Goal: Task Accomplishment & Management: Manage account settings

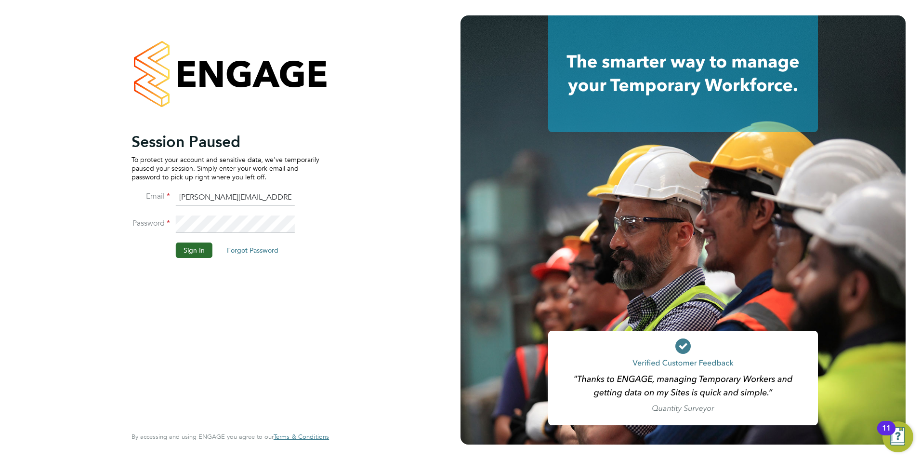
click at [188, 249] on button "Sign In" at bounding box center [194, 249] width 37 height 15
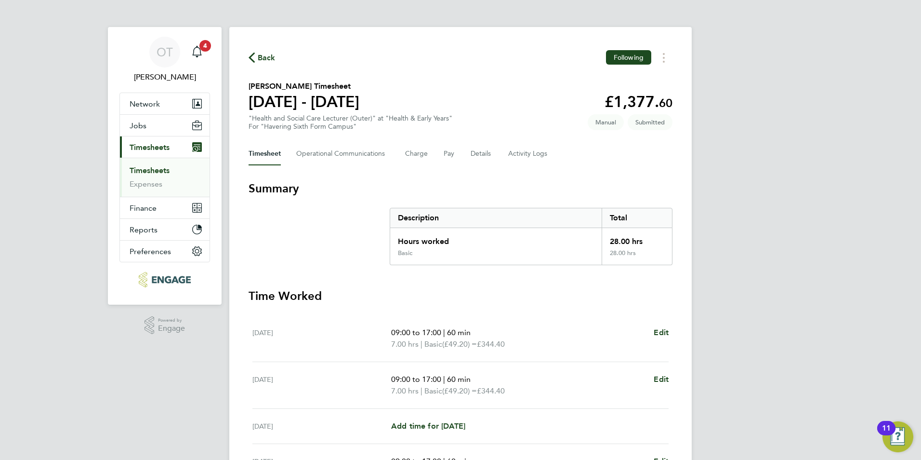
drag, startPoint x: 262, startPoint y: 66, endPoint x: 262, endPoint y: 59, distance: 6.3
click at [262, 66] on div "Back Following John Farry's Timesheet 22 - 28 Sept 2025 £1,377. 60 "Health and …" at bounding box center [460, 352] width 463 height 650
click at [262, 56] on span "Back" at bounding box center [267, 58] width 18 height 12
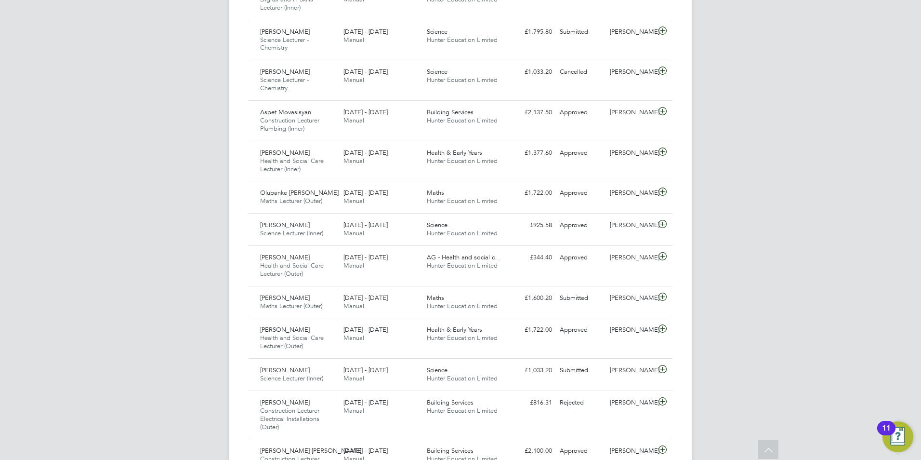
scroll to position [819, 0]
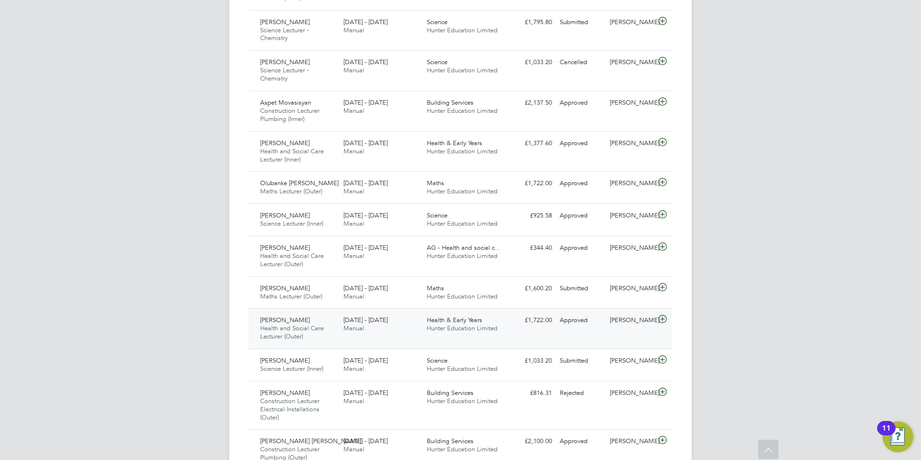
click at [478, 318] on span "Health & Early Years" at bounding box center [454, 320] width 55 height 8
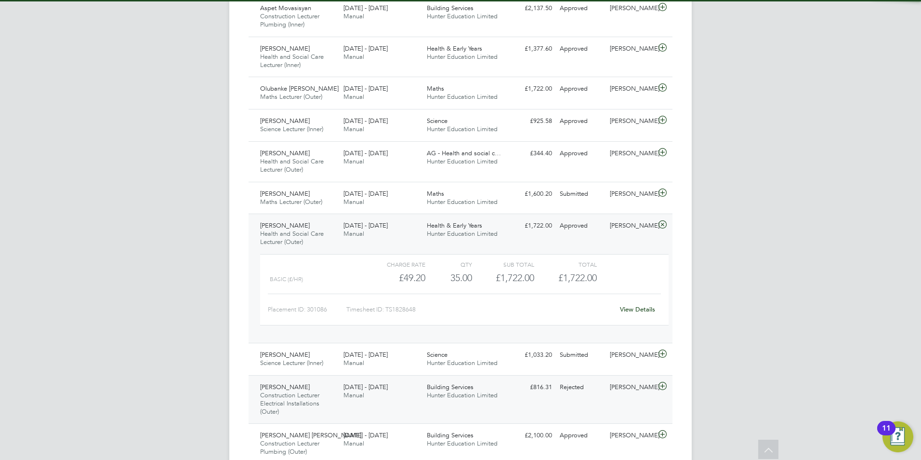
scroll to position [915, 0]
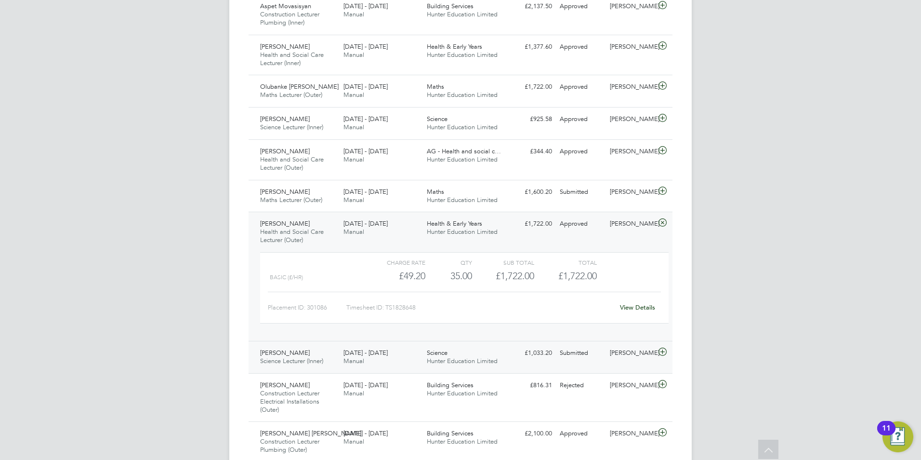
click at [360, 351] on span "[DATE] - [DATE]" at bounding box center [366, 352] width 44 height 8
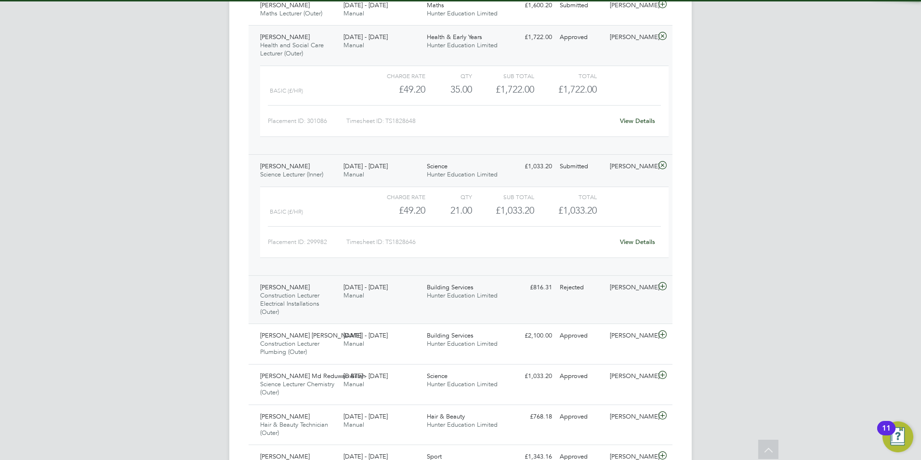
scroll to position [1108, 0]
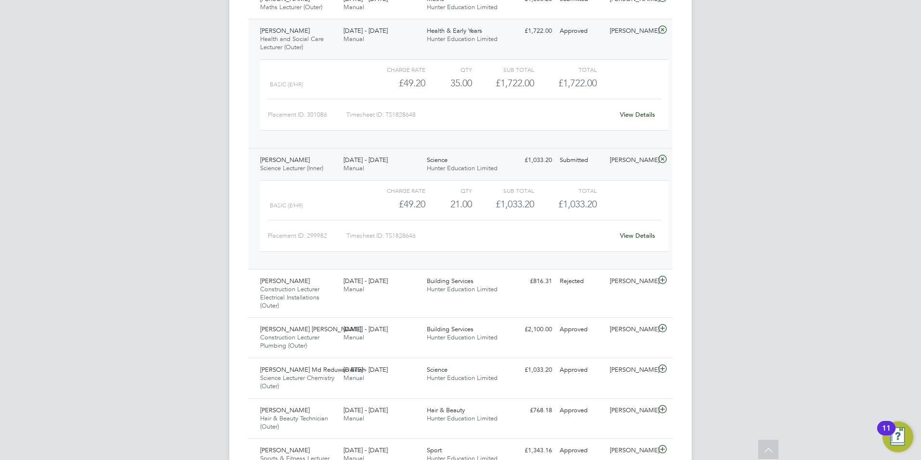
click at [650, 233] on link "View Details" at bounding box center [637, 235] width 35 height 8
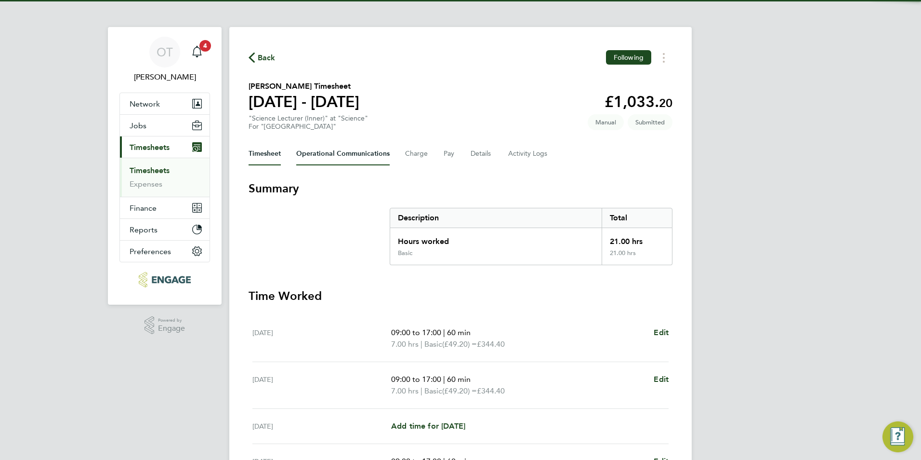
click at [343, 148] on Communications-tab "Operational Communications" at bounding box center [342, 153] width 93 height 23
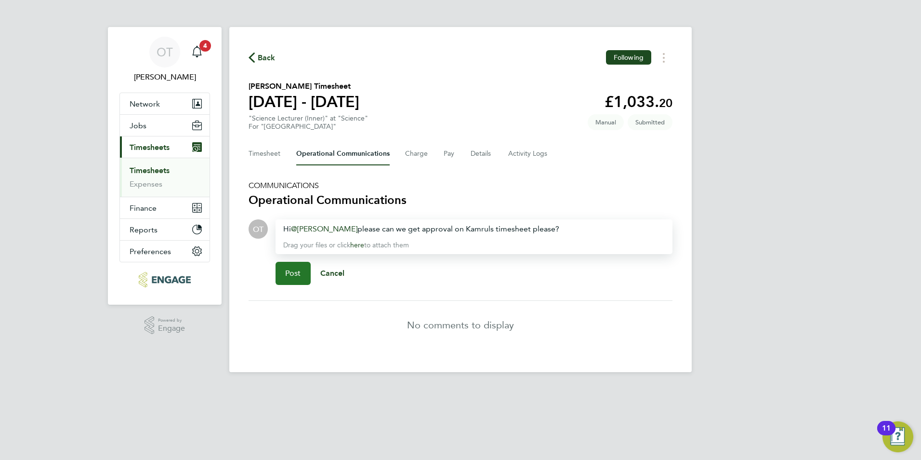
click at [308, 266] on button "Post" at bounding box center [293, 273] width 35 height 23
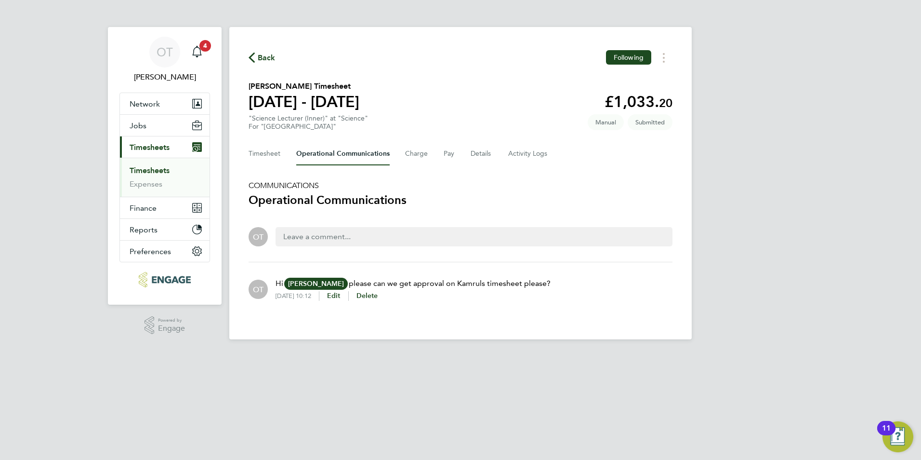
click at [254, 53] on icon "button" at bounding box center [252, 58] width 6 height 10
